Goal: Navigation & Orientation: Find specific page/section

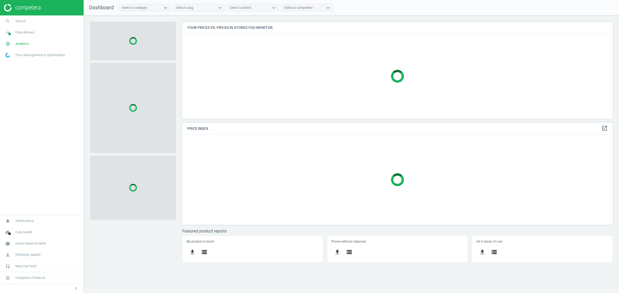
scroll to position [107, 440]
click at [36, 243] on span "Demo Retail EU NEW" at bounding box center [30, 244] width 30 height 5
click at [15, 228] on span "Switch campaign" at bounding box center [17, 229] width 23 height 4
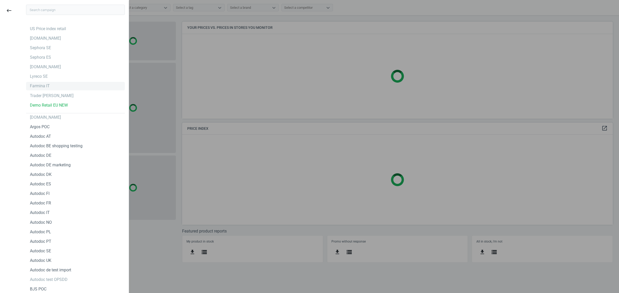
click at [47, 84] on div "Farmina IT" at bounding box center [40, 86] width 20 height 6
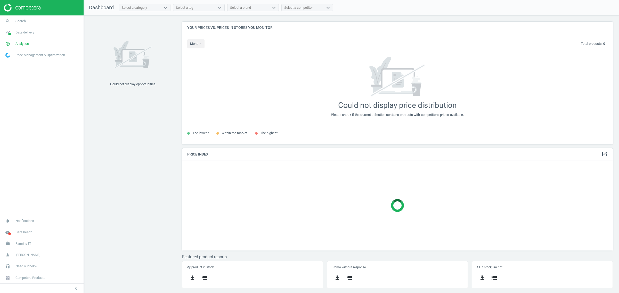
scroll to position [133, 440]
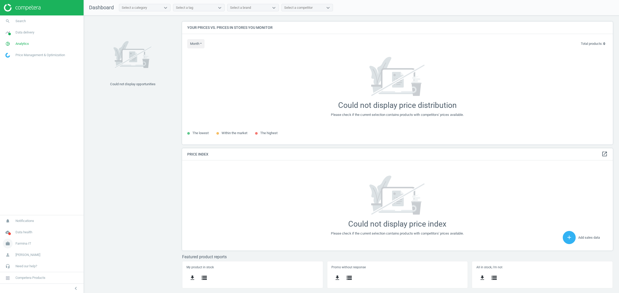
click at [24, 243] on span "Farmina IT" at bounding box center [23, 244] width 16 height 5
click at [20, 236] on span "Campaign settings" at bounding box center [18, 236] width 25 height 4
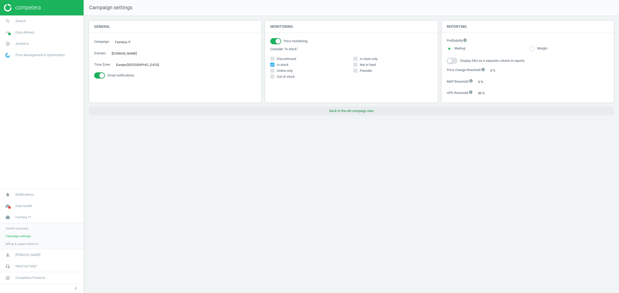
click at [336, 113] on button "Back to the old campaign view" at bounding box center [351, 111] width 525 height 9
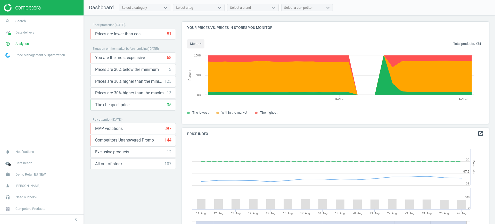
scroll to position [112, 312]
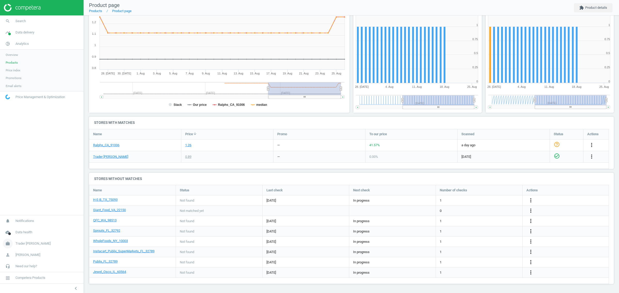
click at [25, 244] on span "Trader [PERSON_NAME]" at bounding box center [32, 244] width 35 height 5
click at [12, 229] on span "Switch campaign" at bounding box center [17, 229] width 23 height 4
